Goal: Task Accomplishment & Management: Complete application form

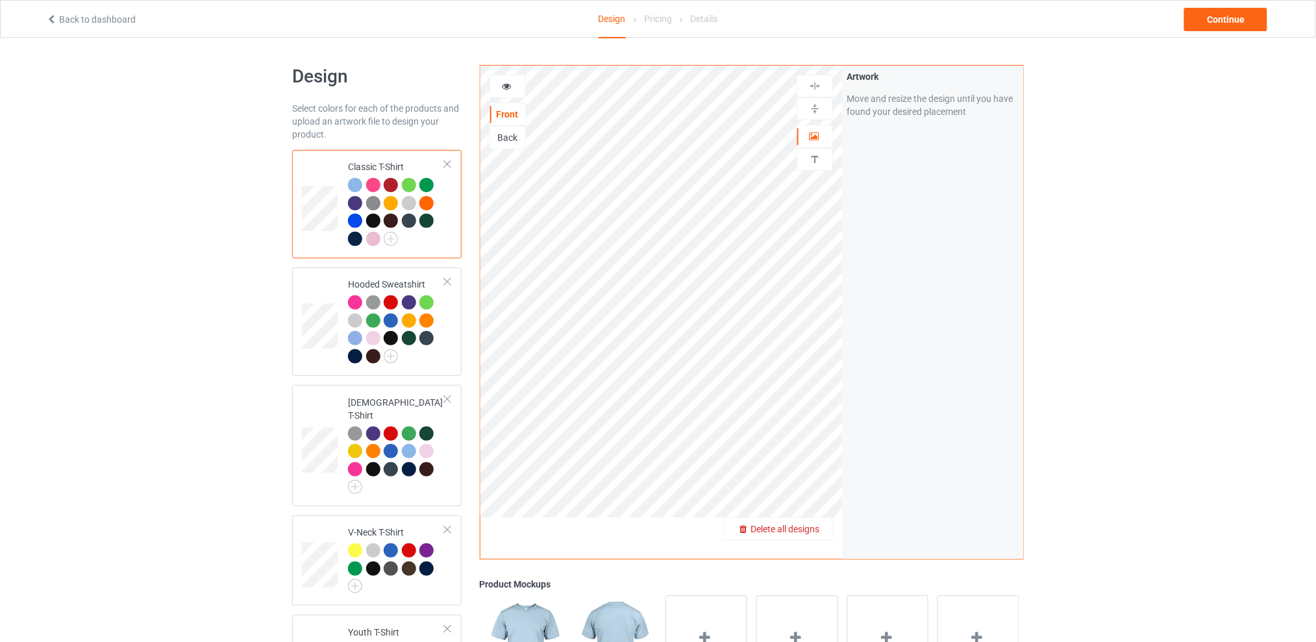
click at [817, 527] on span "Delete all designs" at bounding box center [785, 529] width 69 height 10
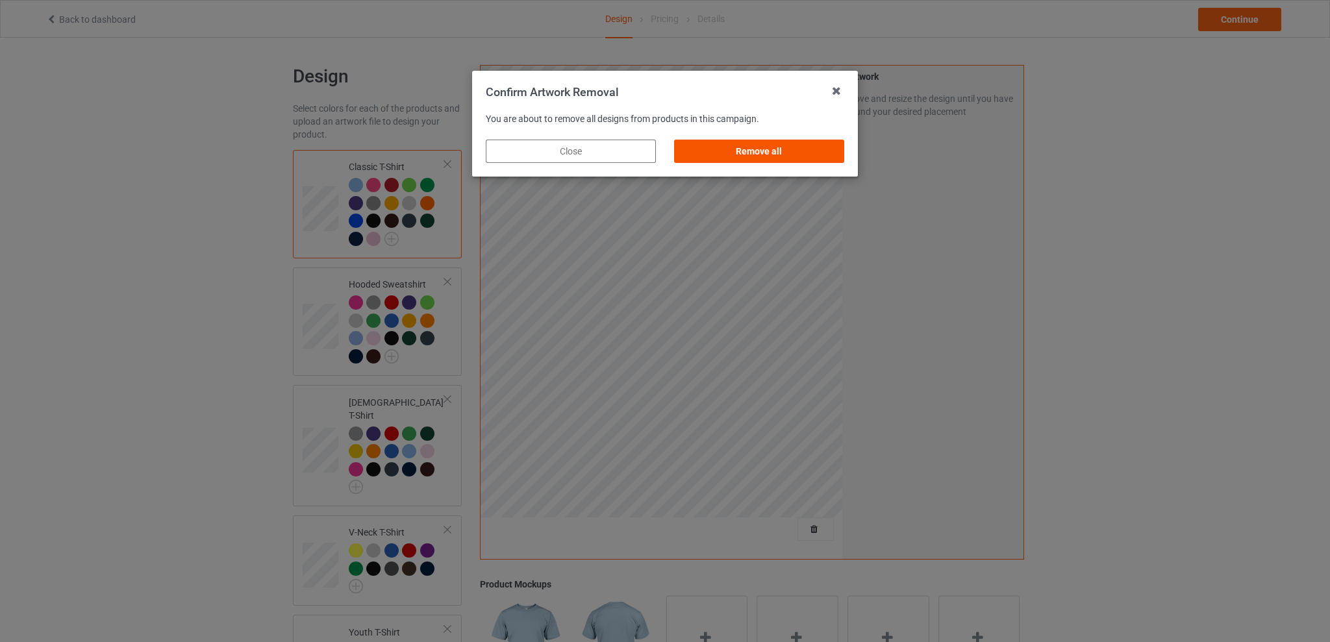
click at [770, 151] on div "Remove all" at bounding box center [759, 151] width 170 height 23
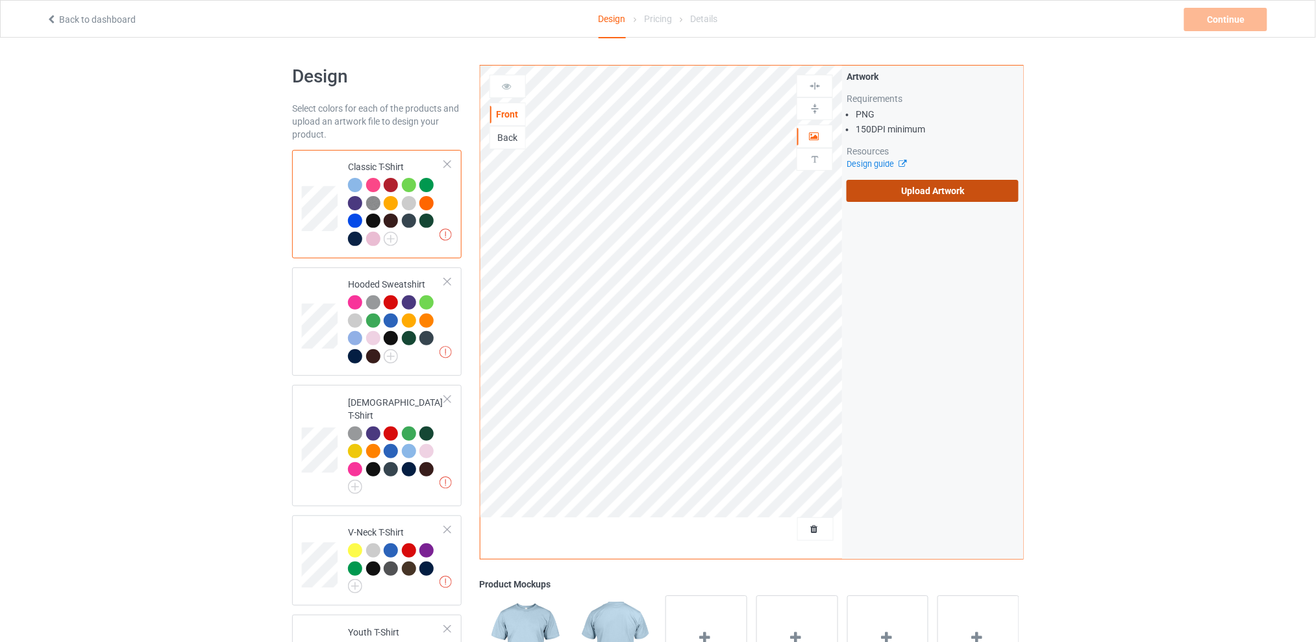
click at [897, 190] on label "Upload Artwork" at bounding box center [933, 191] width 172 height 22
click at [0, 0] on input "Upload Artwork" at bounding box center [0, 0] width 0 height 0
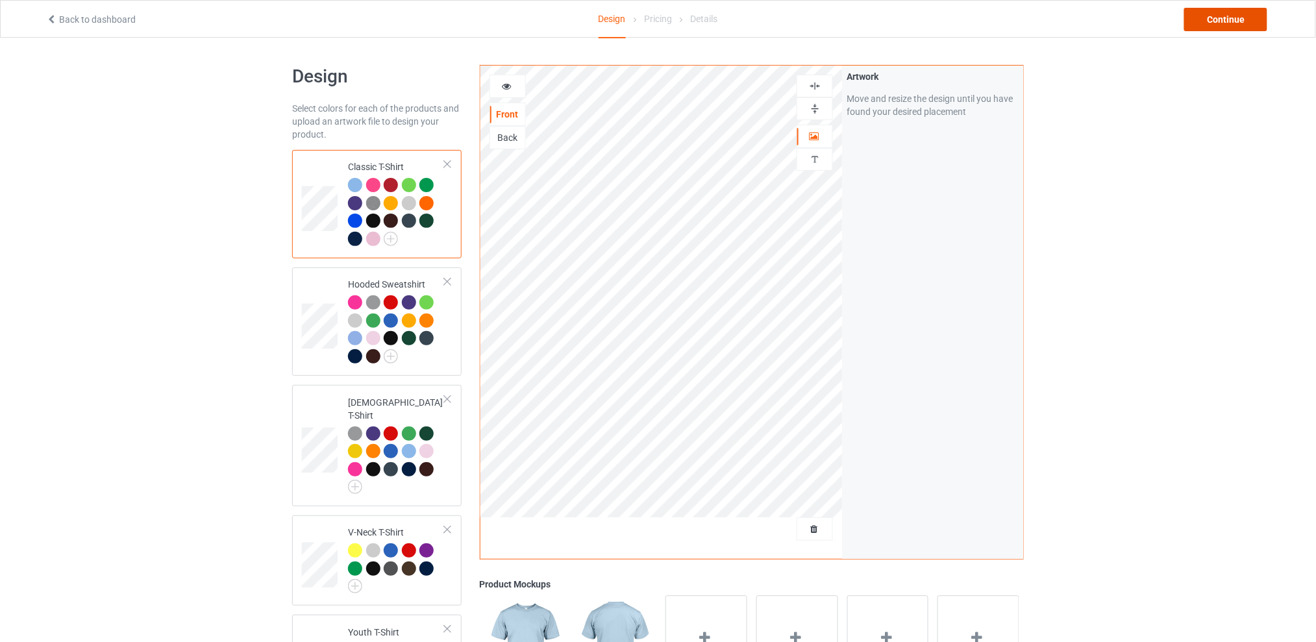
click at [1203, 23] on div "Continue" at bounding box center [1225, 19] width 83 height 23
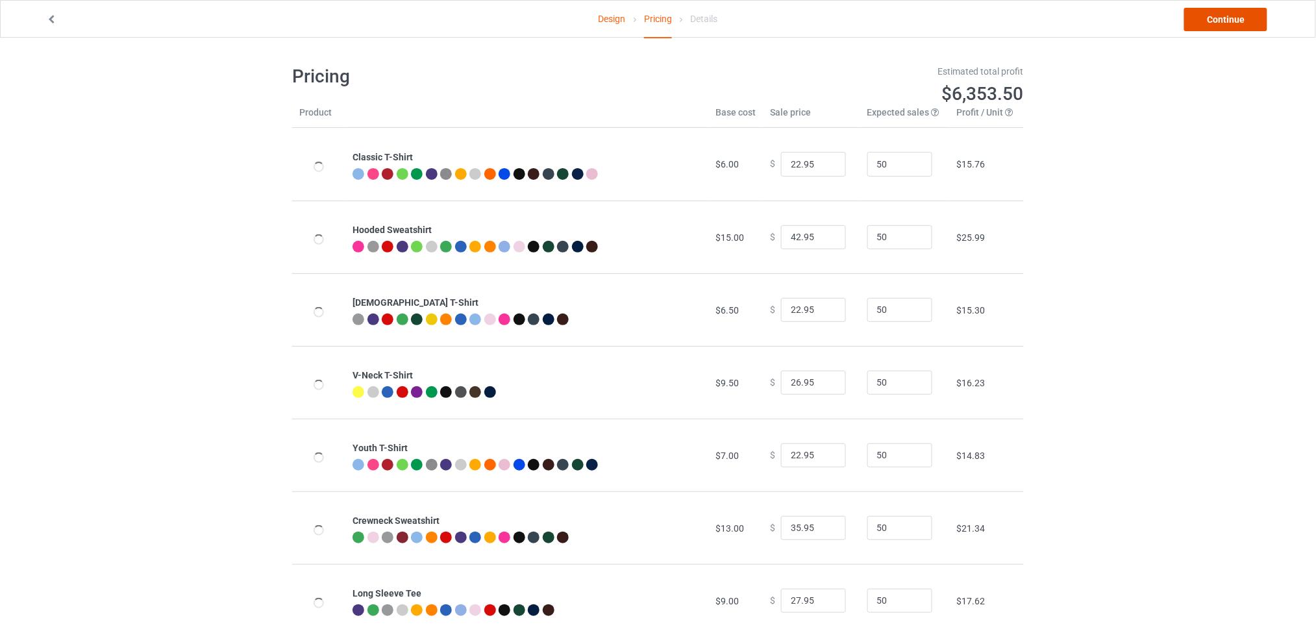
click at [1210, 15] on link "Continue" at bounding box center [1225, 19] width 83 height 23
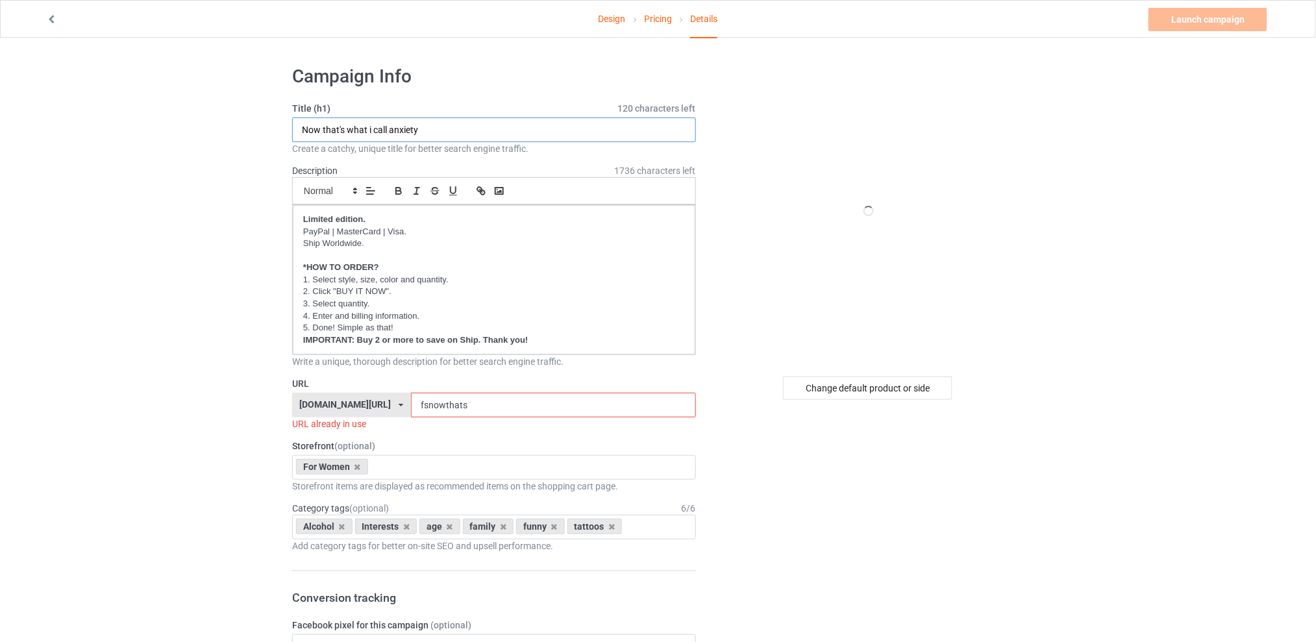
drag, startPoint x: 454, startPoint y: 131, endPoint x: 211, endPoint y: 132, distance: 242.9
type input "Stupid people are like glow sticks"
drag, startPoint x: 501, startPoint y: 408, endPoint x: 407, endPoint y: 406, distance: 93.5
click at [407, 406] on div "[DOMAIN_NAME][URL] [DOMAIN_NAME][URL] [DOMAIN_NAME][URL] [DOMAIN_NAME][URL] 5d7…" at bounding box center [494, 405] width 404 height 25
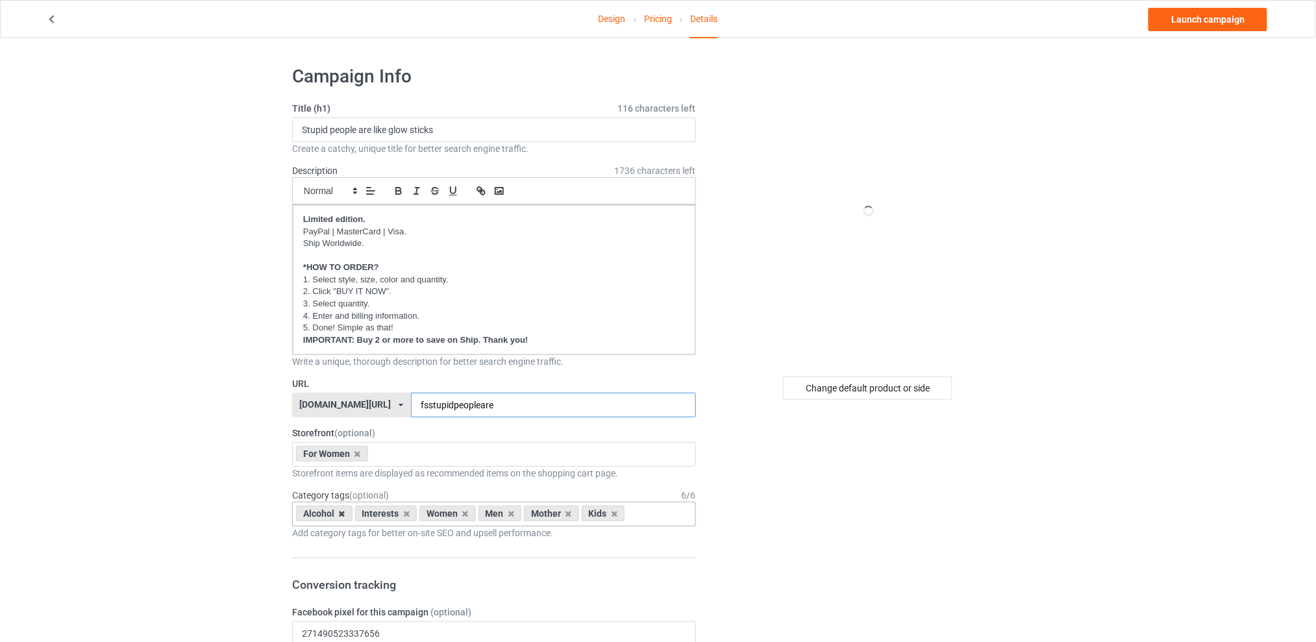
type input "fsstupidpeopleare"
click at [341, 516] on icon at bounding box center [342, 514] width 6 height 8
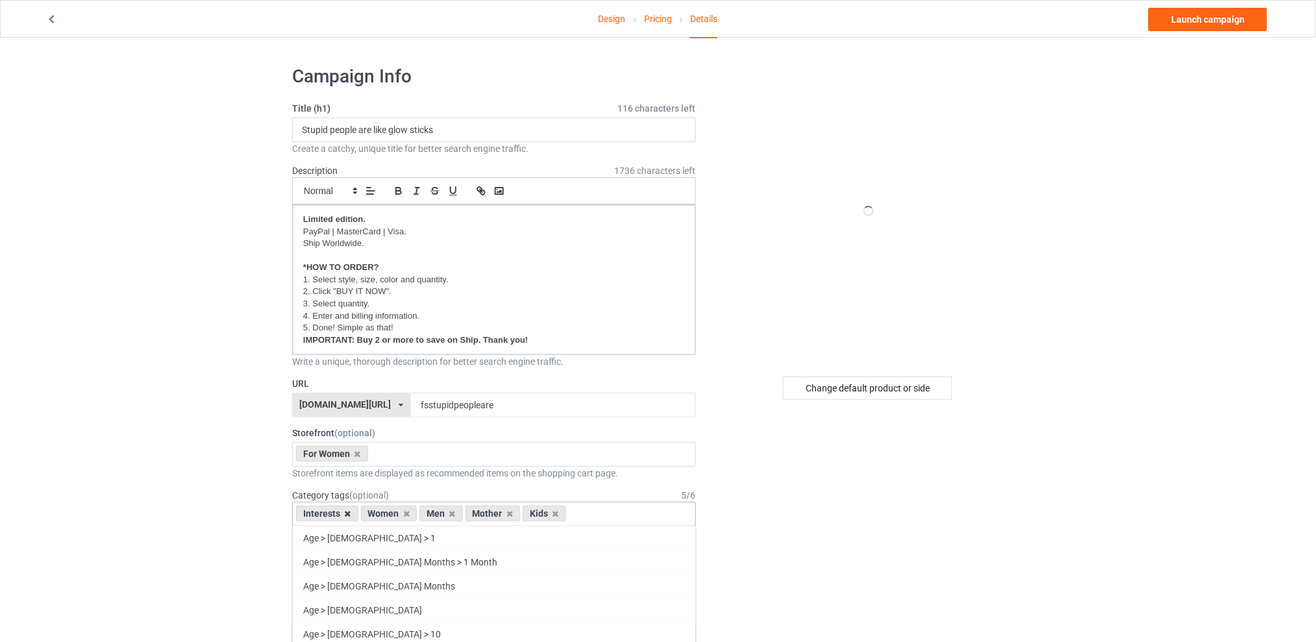
click at [346, 515] on icon at bounding box center [348, 514] width 6 height 8
click at [388, 514] on icon at bounding box center [387, 514] width 6 height 8
click at [397, 514] on icon at bounding box center [399, 514] width 6 height 8
click at [390, 516] on icon at bounding box center [387, 514] width 6 height 8
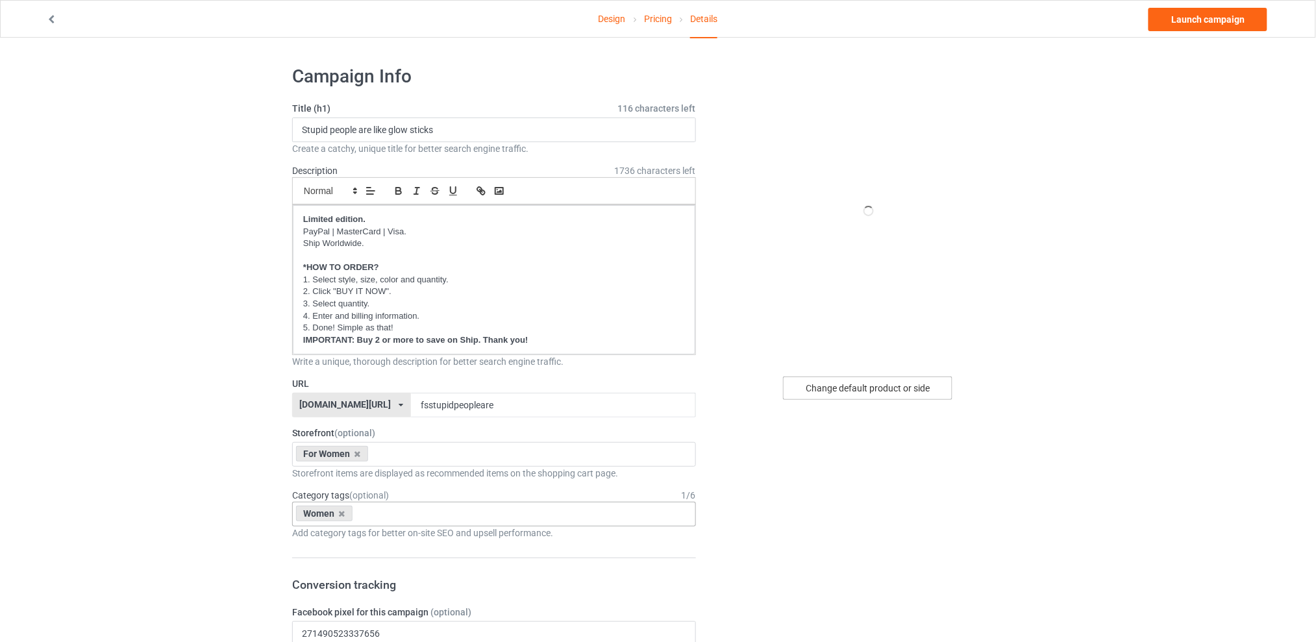
click at [847, 391] on div "Change default product or side" at bounding box center [867, 388] width 169 height 23
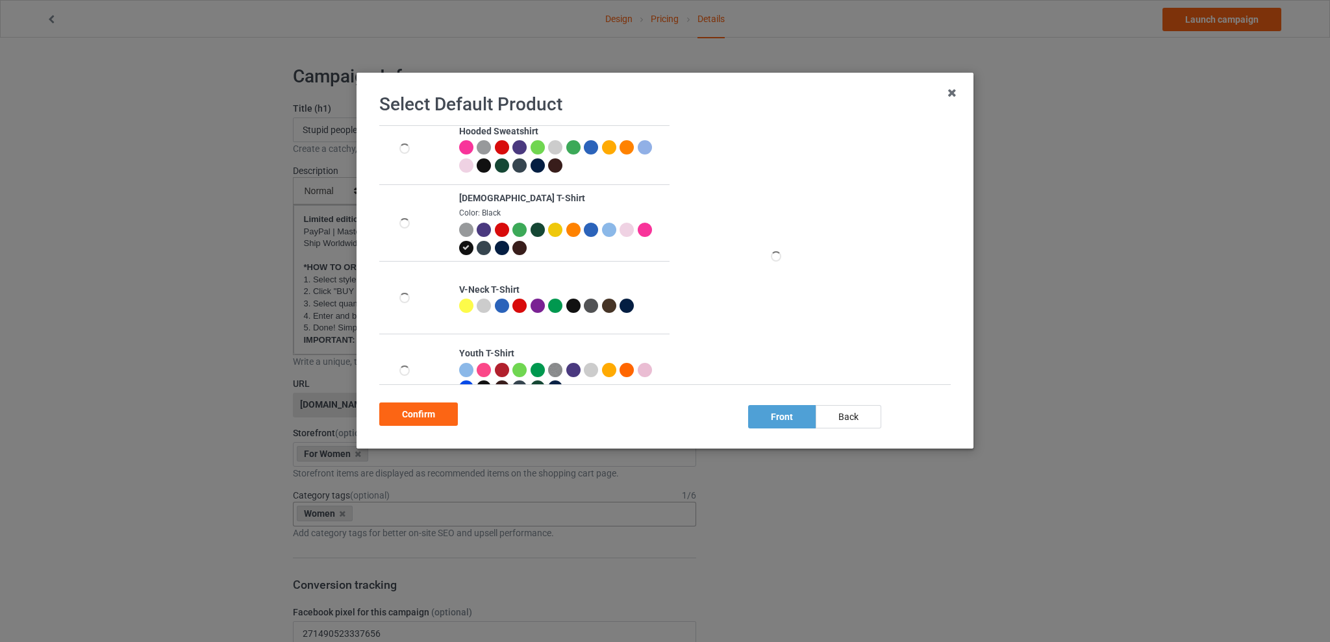
scroll to position [255, 0]
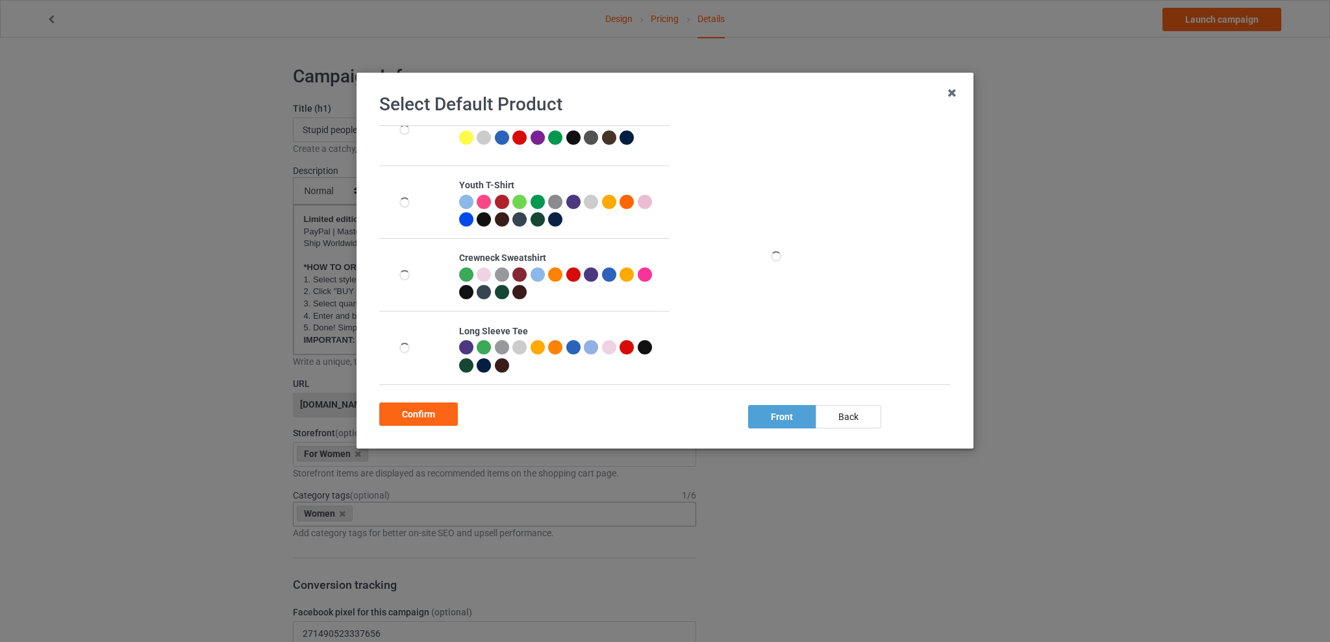
click at [607, 275] on div at bounding box center [609, 275] width 14 height 14
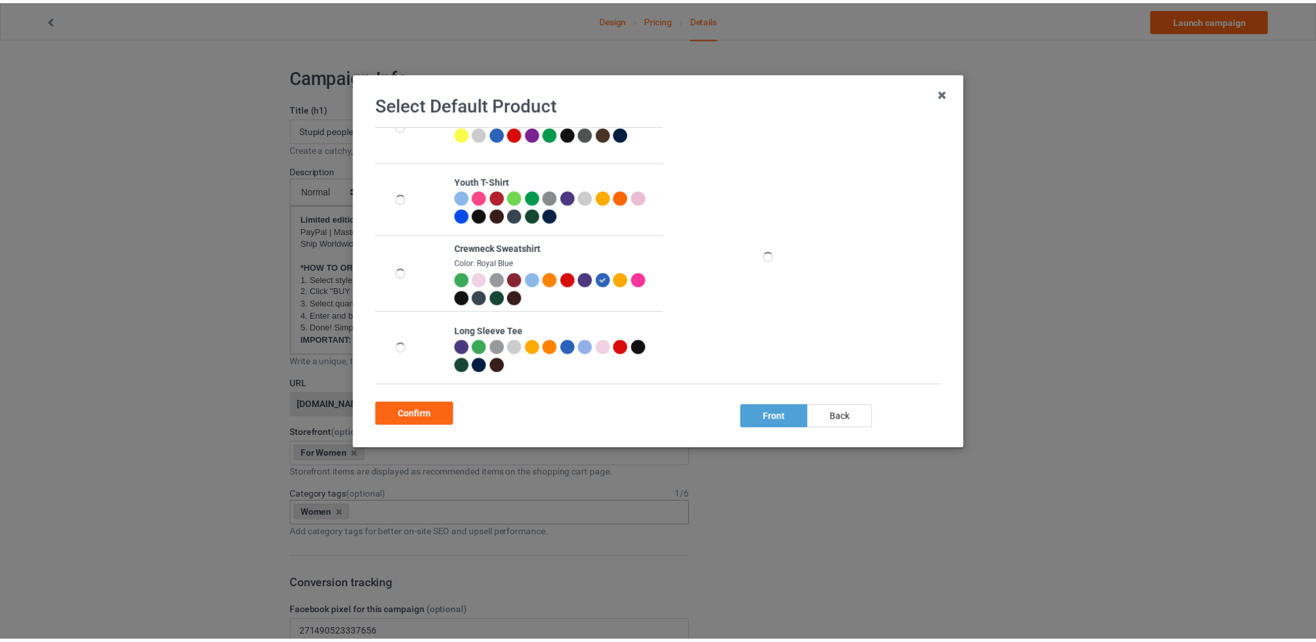
scroll to position [250, 0]
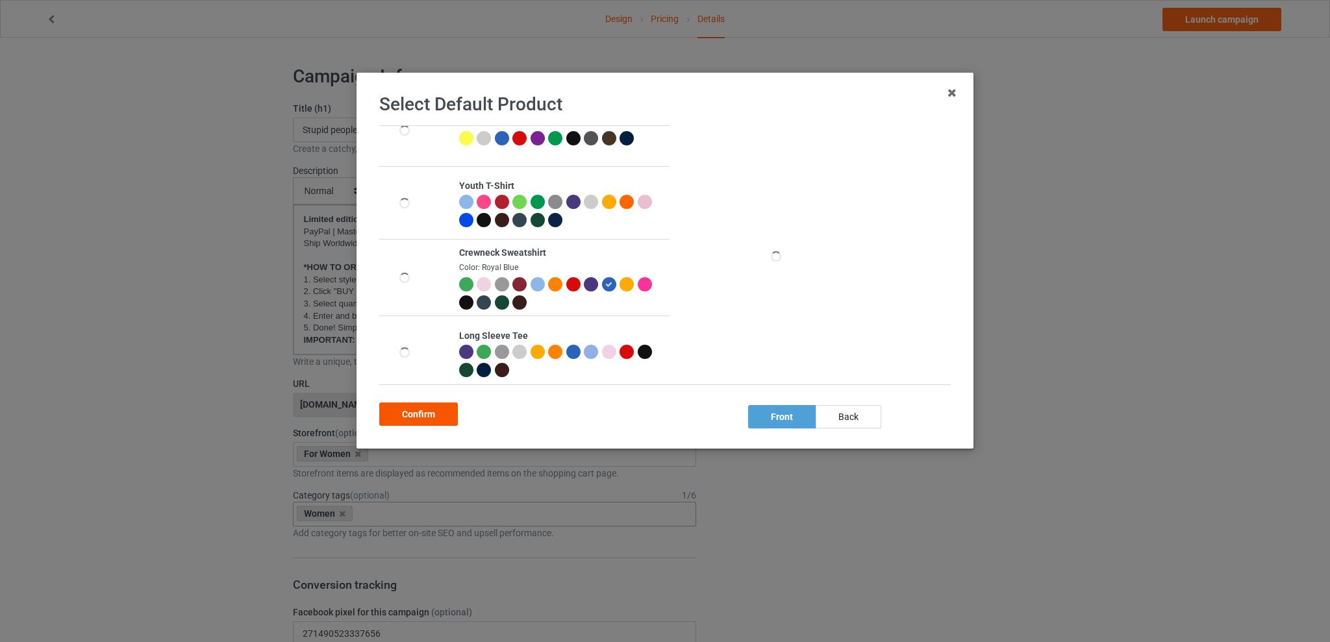
click at [432, 412] on div "Confirm" at bounding box center [418, 414] width 79 height 23
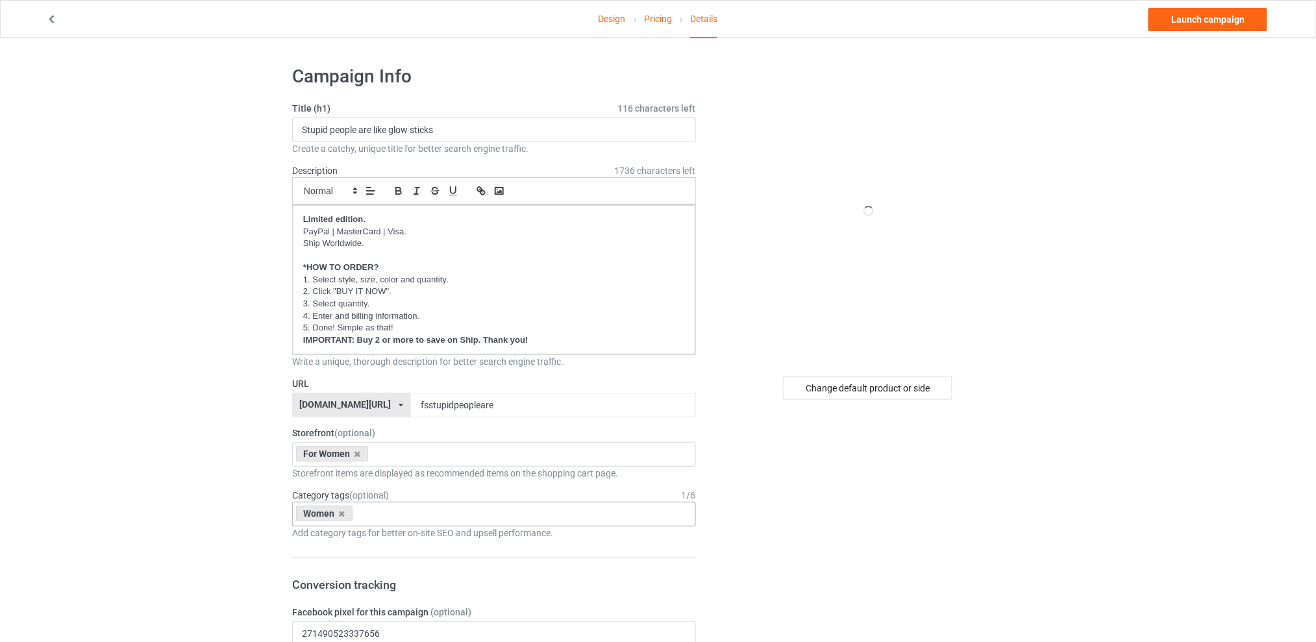
click at [1223, 23] on link "Launch campaign" at bounding box center [1208, 19] width 119 height 23
